Goal: Understand process/instructions: Learn about a topic

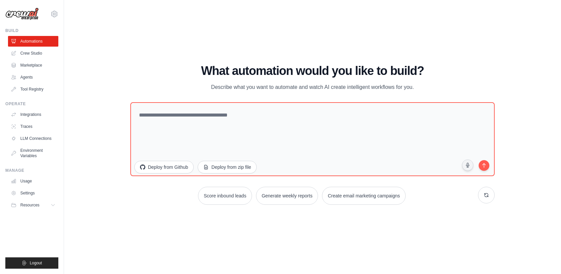
click at [196, 20] on div "WALKTHROUGH See how [PERSON_NAME] works Try a prompt below to see how [PERSON_N…" at bounding box center [312, 137] width 475 height 261
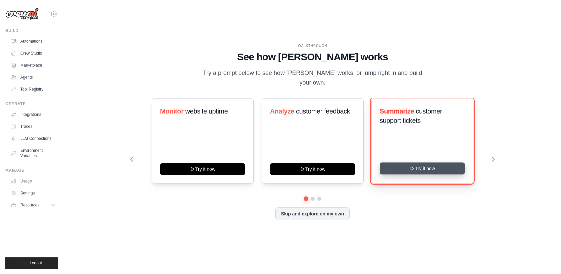
click at [422, 167] on button "Try it now" at bounding box center [421, 169] width 85 height 12
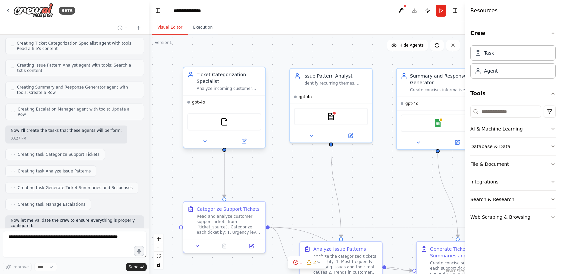
scroll to position [278, 0]
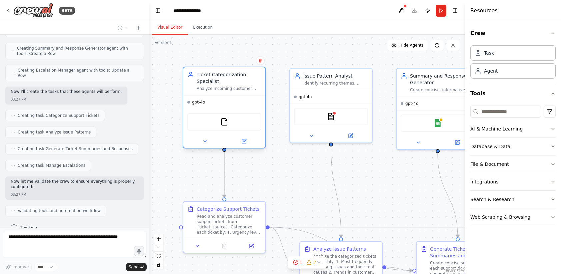
click at [219, 83] on div "Ticket Categorization Specialist Analyze incoming customer support tickets from…" at bounding box center [229, 81] width 65 height 20
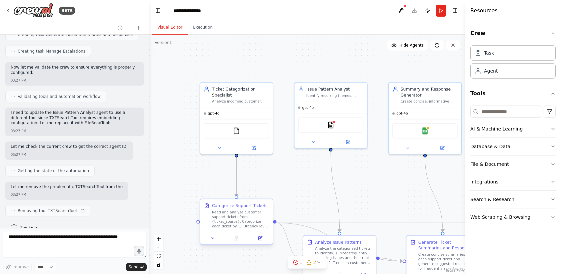
scroll to position [398, 0]
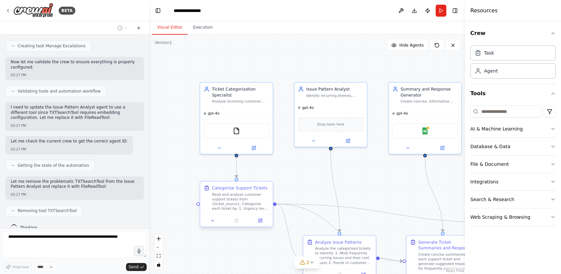
drag, startPoint x: 264, startPoint y: 187, endPoint x: 260, endPoint y: 183, distance: 5.7
click at [261, 183] on div "Categorize Support Tickets Read and analyze customer support tickets from {tick…" at bounding box center [236, 198] width 72 height 33
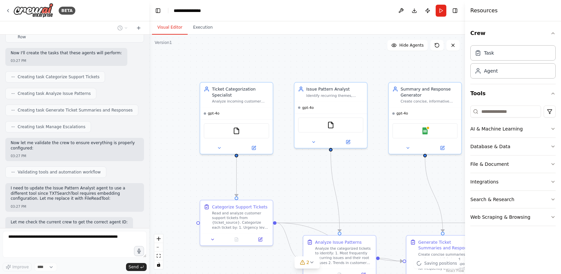
scroll to position [0, 0]
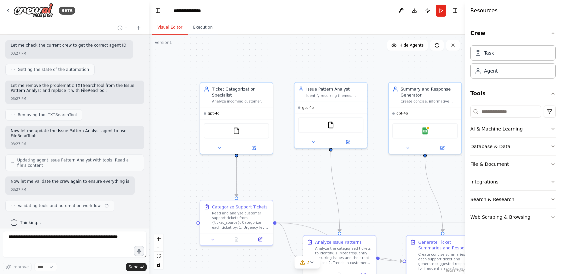
drag, startPoint x: 99, startPoint y: 66, endPoint x: 5, endPoint y: 47, distance: 95.5
click at [5, 47] on div "Create a crew that automatically reads through customer support tickets, catego…" at bounding box center [74, 132] width 149 height 194
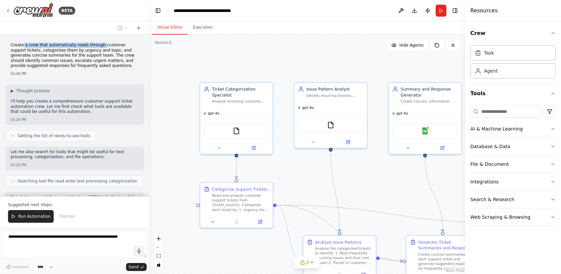
drag, startPoint x: 100, startPoint y: 43, endPoint x: 23, endPoint y: 48, distance: 76.7
click at [23, 48] on p "Create a crew that automatically reads through customer support tickets, catego…" at bounding box center [75, 56] width 128 height 26
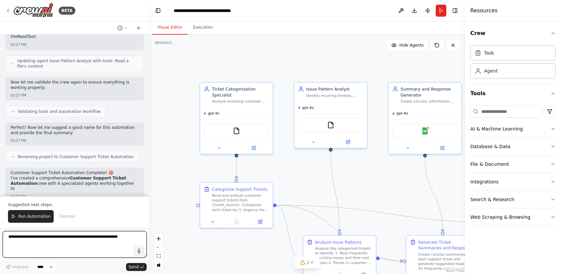
drag, startPoint x: 22, startPoint y: 48, endPoint x: 100, endPoint y: 43, distance: 77.8
click at [100, 43] on div "Create a crew that automatically reads through customer support tickets, catego…" at bounding box center [74, 116] width 149 height 162
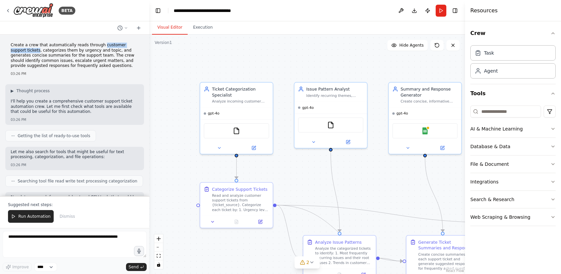
drag, startPoint x: 101, startPoint y: 44, endPoint x: 23, endPoint y: 49, distance: 77.7
click at [23, 49] on p "Create a crew that automatically reads through customer support tickets, catego…" at bounding box center [75, 56] width 128 height 26
copy p "customer support tickets"
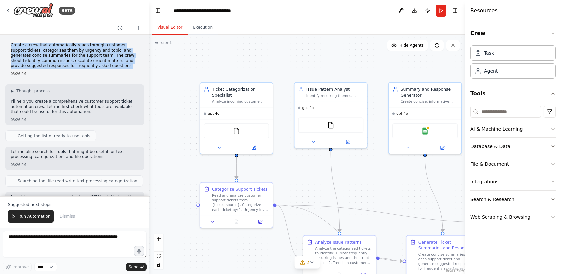
drag, startPoint x: 11, startPoint y: 43, endPoint x: 97, endPoint y: 63, distance: 87.6
click at [97, 63] on p "Create a crew that automatically reads through customer support tickets, catego…" at bounding box center [75, 56] width 128 height 26
copy p "Create a crew that automatically reads through customer support tickets, catego…"
click at [252, 190] on div "Categorize Support Tickets" at bounding box center [240, 188] width 56 height 6
click at [251, 192] on div "Read and analyze customer support tickets from {ticket_source}. Categorize each…" at bounding box center [240, 201] width 57 height 19
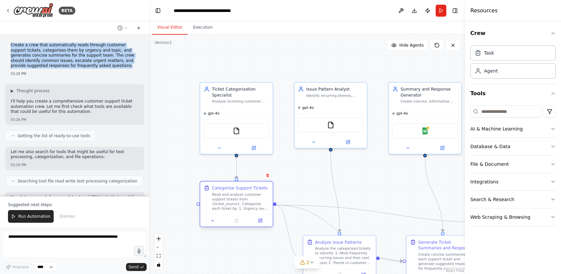
click at [251, 192] on div "Read and analyze customer support tickets from {ticket_source}. Categorize each…" at bounding box center [240, 201] width 57 height 19
click at [262, 223] on button at bounding box center [260, 220] width 20 height 7
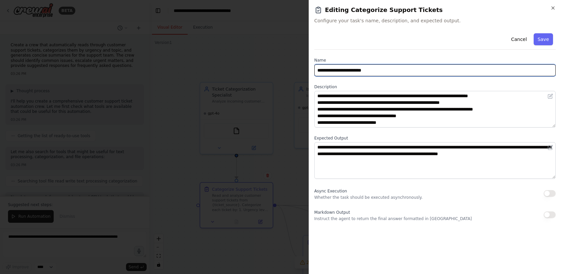
click at [389, 69] on input "**********" at bounding box center [434, 70] width 241 height 12
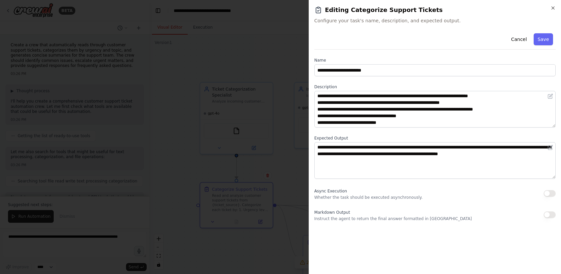
click at [252, 67] on div at bounding box center [280, 137] width 561 height 274
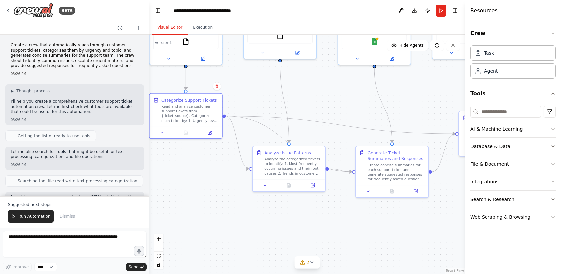
drag, startPoint x: 376, startPoint y: 199, endPoint x: 326, endPoint y: 110, distance: 101.9
click at [326, 110] on div ".deletable-edge-delete-btn { width: 20px; height: 20px; border: 0px solid #ffff…" at bounding box center [307, 155] width 316 height 240
click at [185, 109] on div "Read and analyze customer support tickets from {ticket_source}. Categorize each…" at bounding box center [189, 112] width 57 height 19
click at [208, 134] on icon at bounding box center [209, 131] width 5 height 5
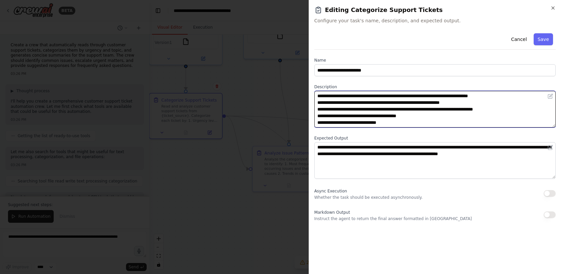
drag, startPoint x: 316, startPoint y: 94, endPoint x: 496, endPoint y: 122, distance: 182.4
click at [496, 122] on textarea "**********" at bounding box center [434, 109] width 241 height 37
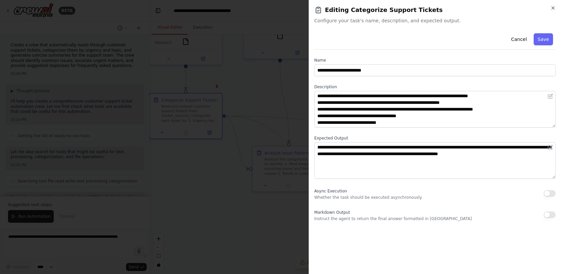
click at [283, 86] on div at bounding box center [280, 137] width 561 height 274
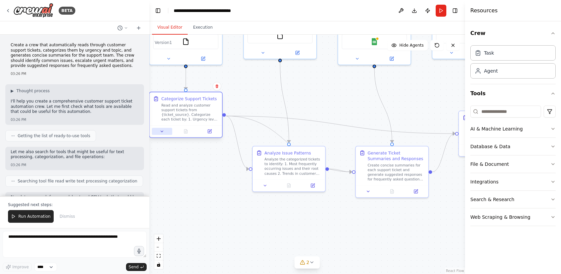
click at [160, 133] on icon at bounding box center [162, 131] width 5 height 5
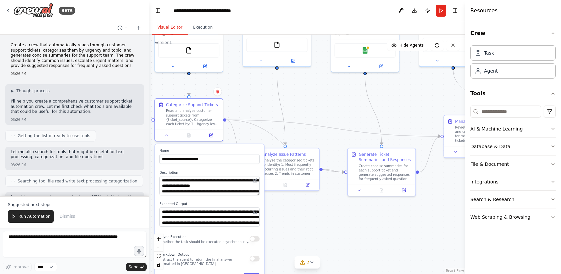
click at [305, 217] on div ".deletable-edge-delete-btn { width: 20px; height: 20px; border: 0px solid #ffff…" at bounding box center [307, 155] width 316 height 240
click at [263, 106] on div ".deletable-edge-delete-btn { width: 20px; height: 20px; border: 0px solid #ffff…" at bounding box center [307, 155] width 316 height 240
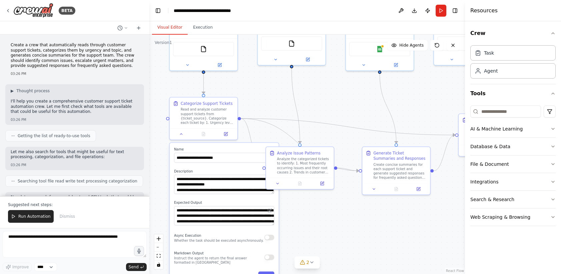
drag, startPoint x: 241, startPoint y: 107, endPoint x: 256, endPoint y: 105, distance: 15.1
click at [256, 105] on div ".deletable-edge-delete-btn { width: 20px; height: 20px; border: 0px solid #ffff…" at bounding box center [307, 155] width 316 height 240
click at [298, 161] on div "Analyze the categorized tickets to identify: 1. Most frequently occurring issue…" at bounding box center [303, 165] width 53 height 18
click at [300, 160] on div "Analyze the categorized tickets to identify: 1. Most frequently occurring issue…" at bounding box center [303, 165] width 53 height 18
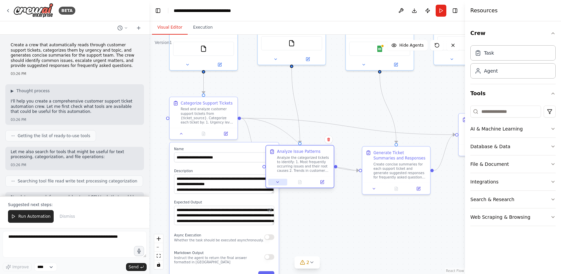
click at [279, 182] on icon at bounding box center [277, 182] width 4 height 4
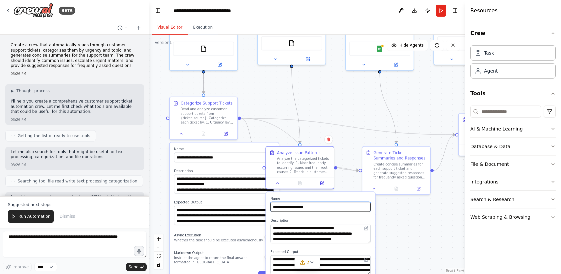
click at [323, 206] on input "**********" at bounding box center [320, 207] width 100 height 10
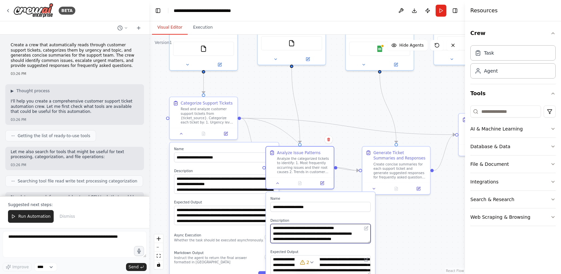
click at [286, 229] on textarea "**********" at bounding box center [320, 233] width 100 height 19
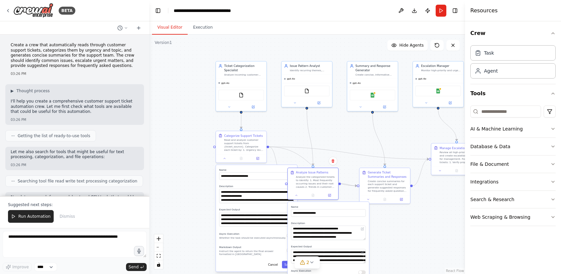
click at [395, 146] on div ".deletable-edge-delete-btn { width: 20px; height: 20px; border: 0px solid #ffff…" at bounding box center [307, 155] width 316 height 240
click at [295, 196] on icon at bounding box center [296, 194] width 3 height 3
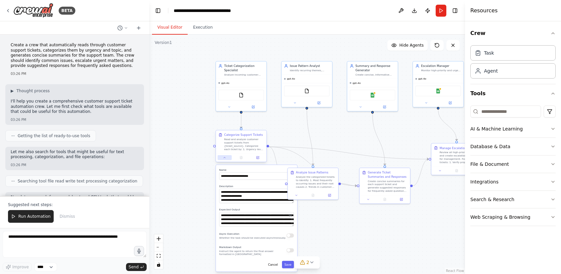
click at [223, 157] on icon at bounding box center [224, 157] width 3 height 3
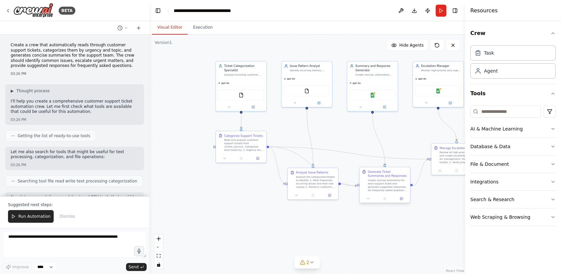
click at [388, 176] on div "Generate Ticket Summaries and Responses" at bounding box center [387, 174] width 40 height 8
click at [368, 201] on button at bounding box center [368, 198] width 14 height 5
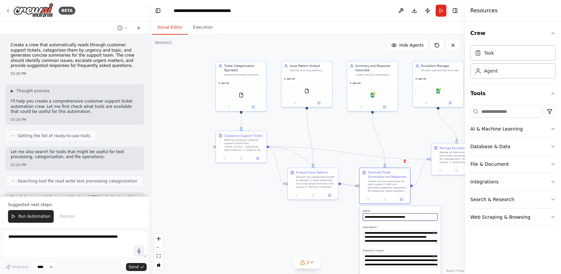
click at [375, 217] on input "**********" at bounding box center [400, 217] width 75 height 7
click at [372, 235] on textarea "**********" at bounding box center [400, 237] width 75 height 14
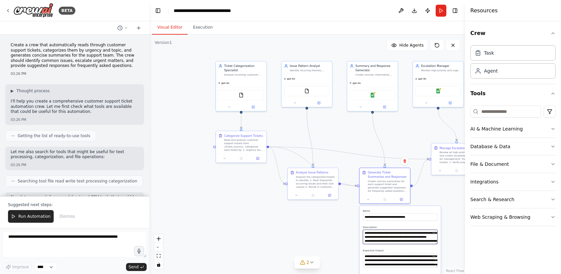
click at [372, 235] on textarea "**********" at bounding box center [400, 237] width 75 height 14
click at [320, 220] on div ".deletable-edge-delete-btn { width: 20px; height: 20px; border: 0px solid #ffff…" at bounding box center [307, 155] width 316 height 240
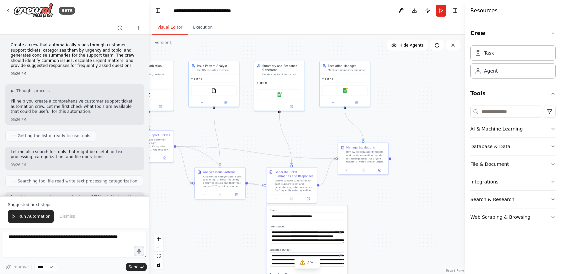
drag, startPoint x: 451, startPoint y: 195, endPoint x: 358, endPoint y: 194, distance: 93.0
click at [358, 194] on div ".deletable-edge-delete-btn { width: 20px; height: 20px; border: 0px solid #ffff…" at bounding box center [307, 155] width 316 height 240
click at [355, 148] on div "Manage Escalations" at bounding box center [360, 147] width 28 height 4
click at [359, 149] on div "Manage Escalations" at bounding box center [360, 147] width 28 height 4
click at [275, 201] on div at bounding box center [291, 198] width 50 height 8
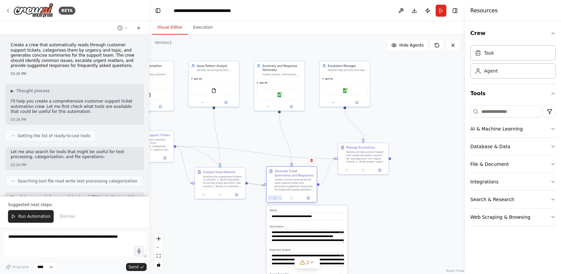
click at [275, 199] on icon at bounding box center [274, 198] width 3 height 3
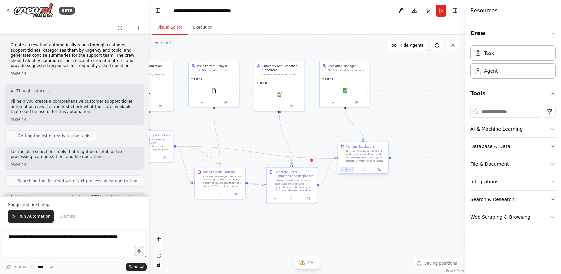
click at [347, 169] on icon at bounding box center [346, 169] width 3 height 3
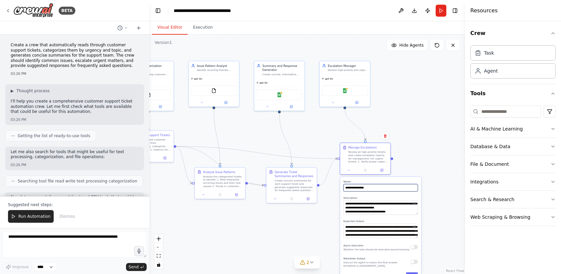
click at [355, 189] on input "**********" at bounding box center [380, 187] width 74 height 7
click at [350, 207] on textarea "**********" at bounding box center [380, 208] width 74 height 14
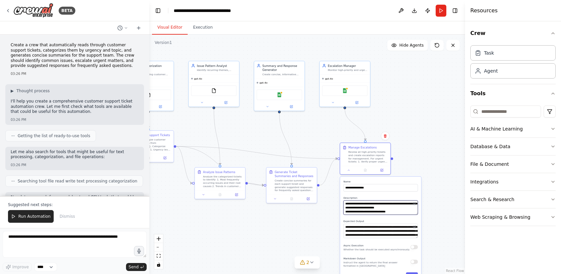
click at [350, 207] on textarea "**********" at bounding box center [380, 208] width 74 height 14
click at [351, 211] on textarea "**********" at bounding box center [380, 208] width 74 height 14
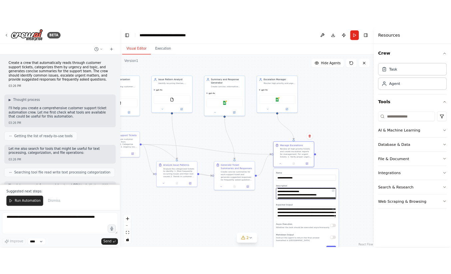
scroll to position [67, 0]
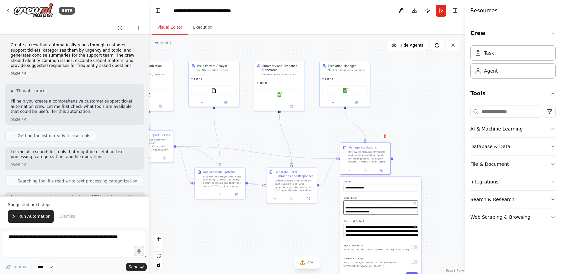
drag, startPoint x: 351, startPoint y: 211, endPoint x: 360, endPoint y: 223, distance: 15.0
click at [360, 223] on div "**********" at bounding box center [380, 230] width 81 height 106
click at [160, 257] on icon "fit view" at bounding box center [159, 256] width 4 height 4
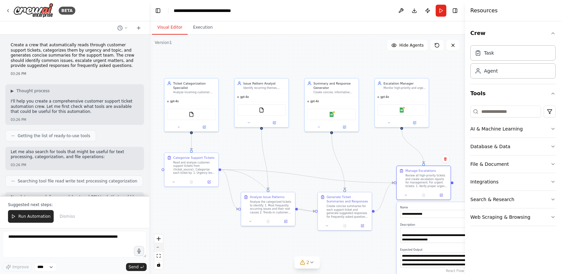
click at [159, 248] on icon "zoom out" at bounding box center [159, 247] width 4 height 1
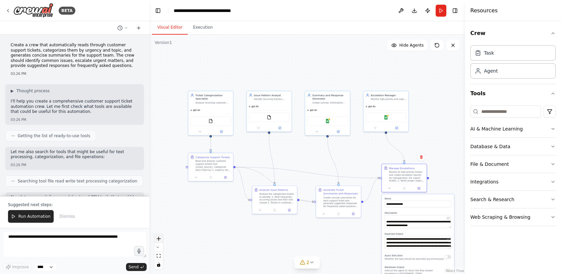
click at [158, 242] on button "zoom in" at bounding box center [158, 239] width 9 height 9
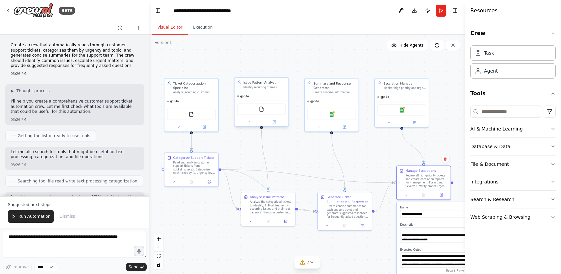
click at [275, 90] on div "Issue Pattern Analyst Identify recurring themes, common problems, and trends ac…" at bounding box center [262, 85] width 54 height 14
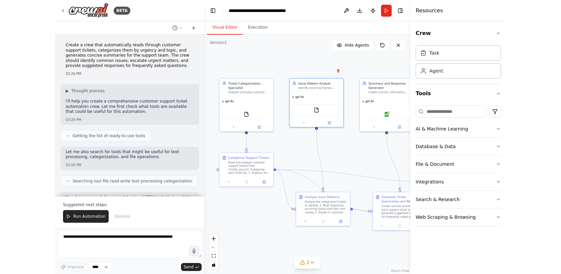
scroll to position [817, 0]
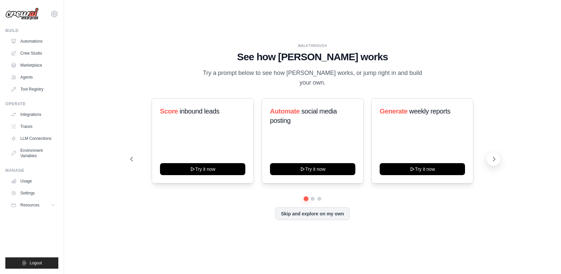
click at [493, 159] on icon at bounding box center [493, 159] width 7 height 7
